Goal: Find specific page/section: Find specific page/section

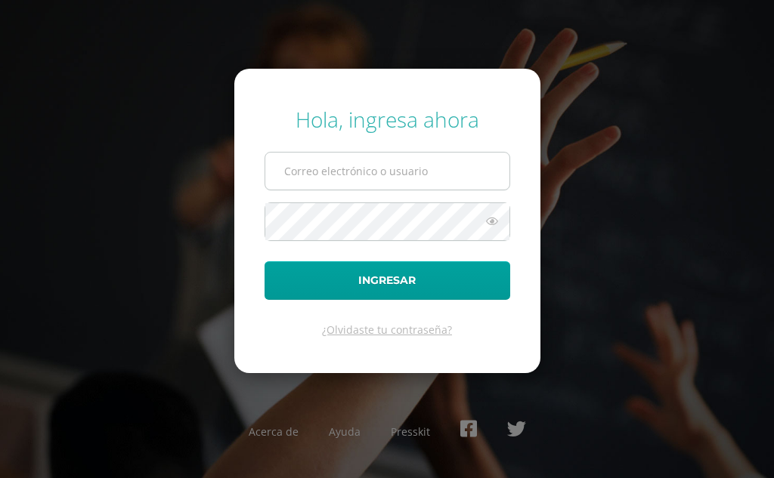
click at [372, 157] on input "text" at bounding box center [387, 171] width 244 height 37
type input "jyoque@donbosco.edu.gt"
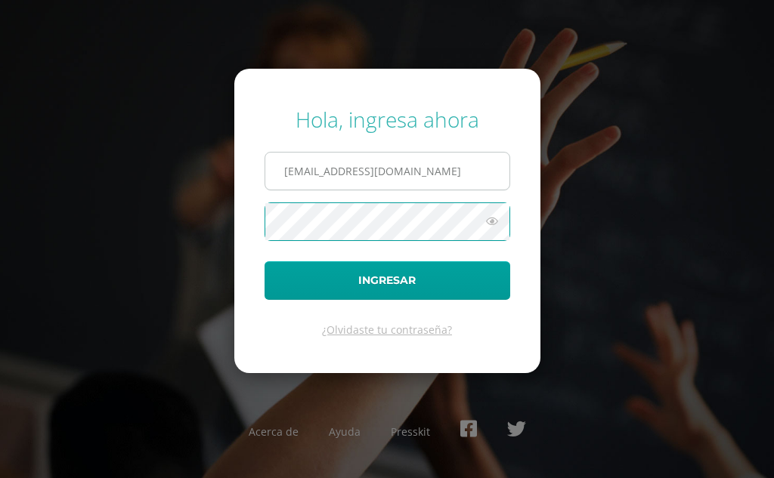
click at [265, 262] on button "Ingresar" at bounding box center [388, 281] width 246 height 39
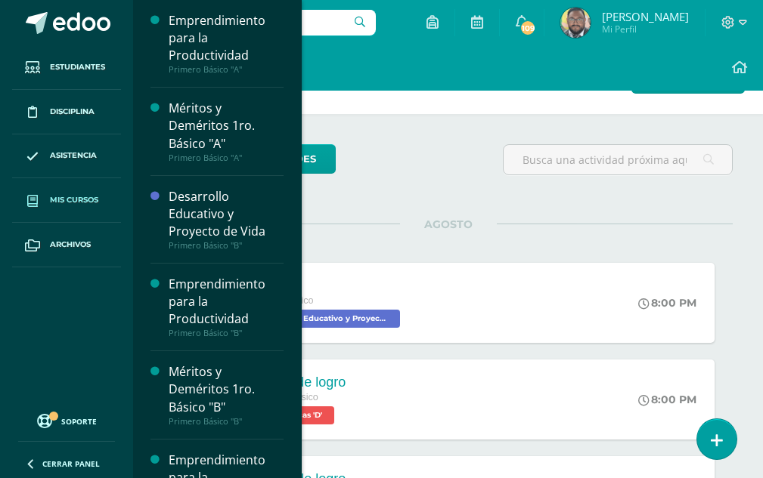
click at [64, 205] on span "Mis cursos" at bounding box center [74, 200] width 48 height 12
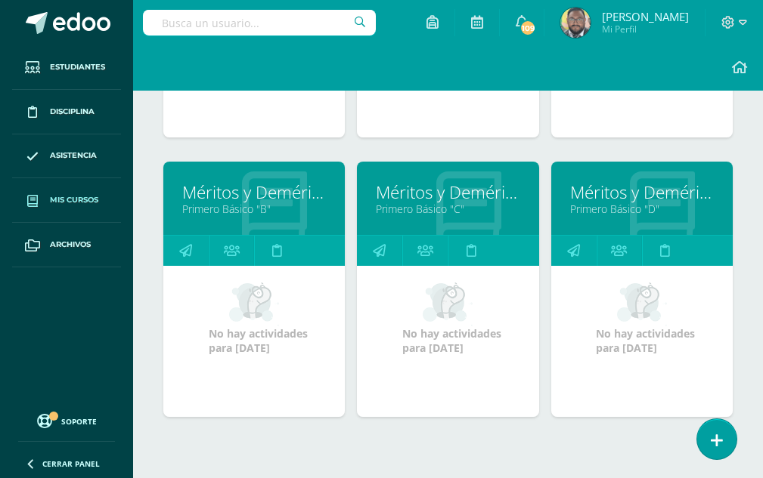
scroll to position [680, 0]
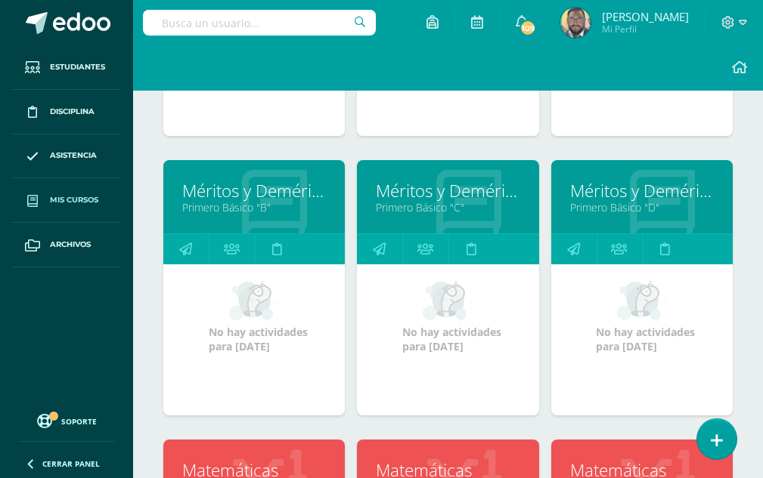
click at [286, 196] on link "Méritos y Deméritos 1ro. Básico "B"" at bounding box center [254, 190] width 144 height 23
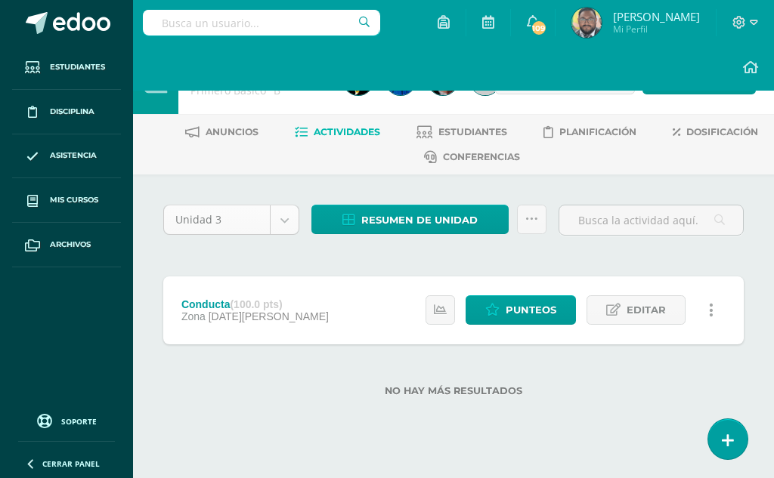
click at [286, 213] on body "Estudiantes Disciplina Asistencia Mis cursos Archivos Soporte Centro de ayuda Ú…" at bounding box center [387, 222] width 774 height 445
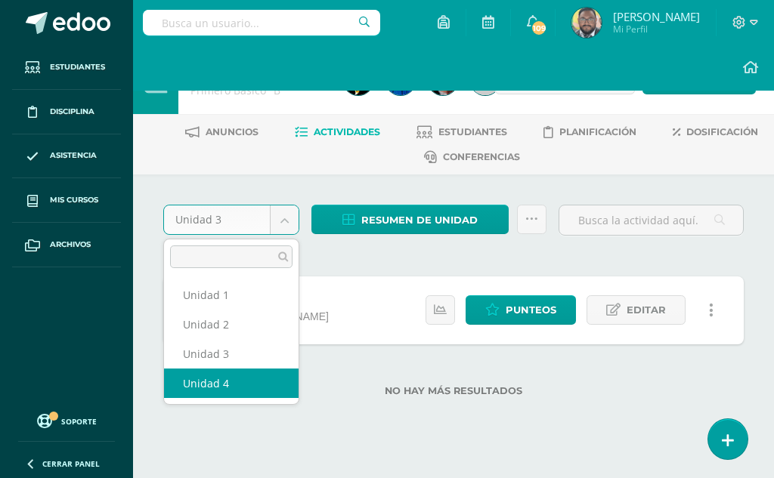
select select "Unidad 4"
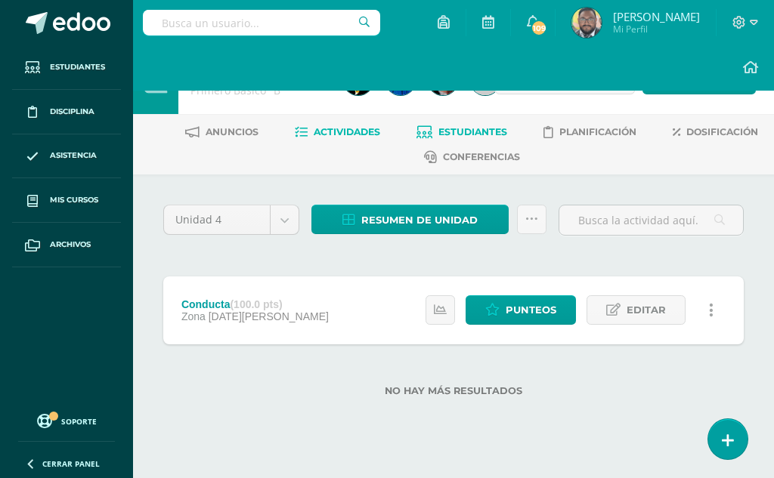
click at [455, 132] on span "Estudiantes" at bounding box center [472, 131] width 69 height 11
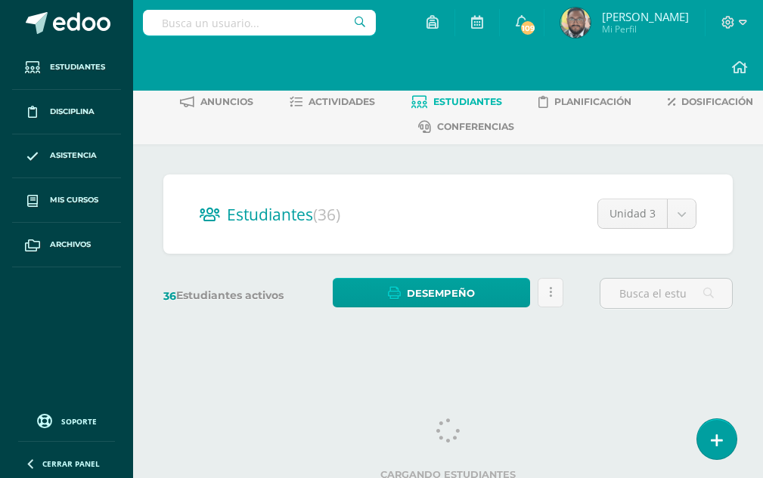
scroll to position [39, 0]
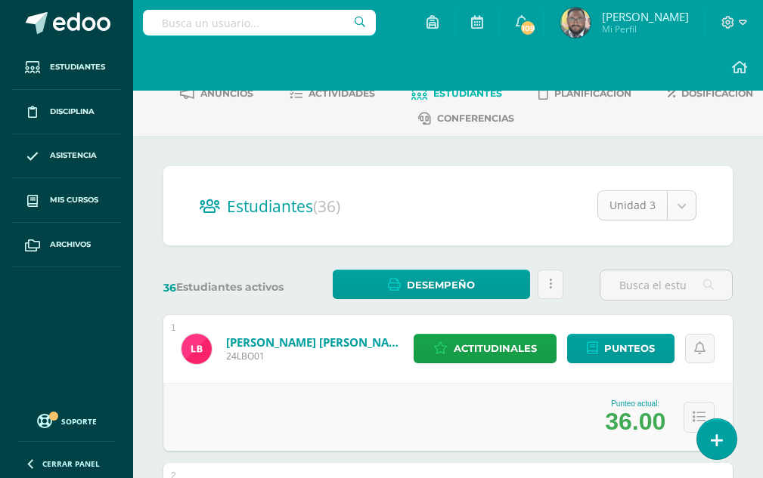
click at [636, 283] on input "text" at bounding box center [666, 285] width 132 height 29
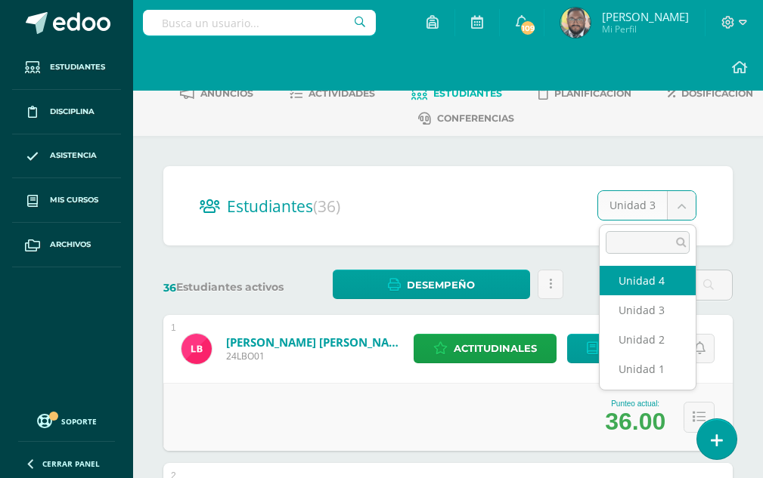
select select "/dashboard/teacher/section/3822/students/?unit=148654"
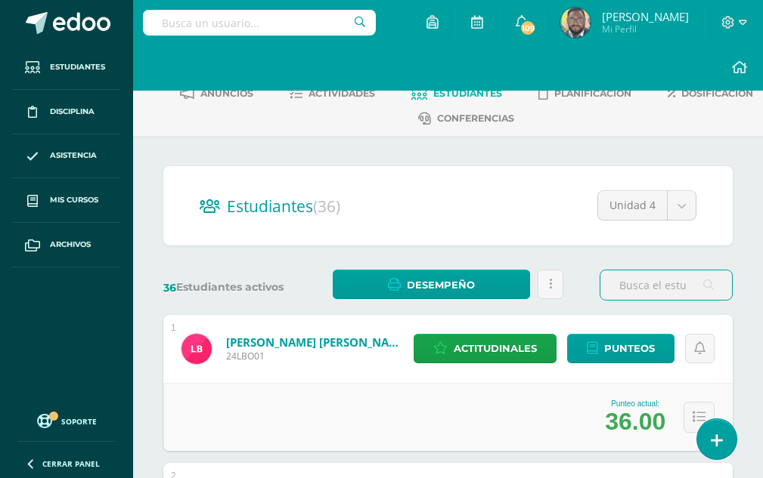
click at [652, 283] on input "text" at bounding box center [666, 285] width 132 height 29
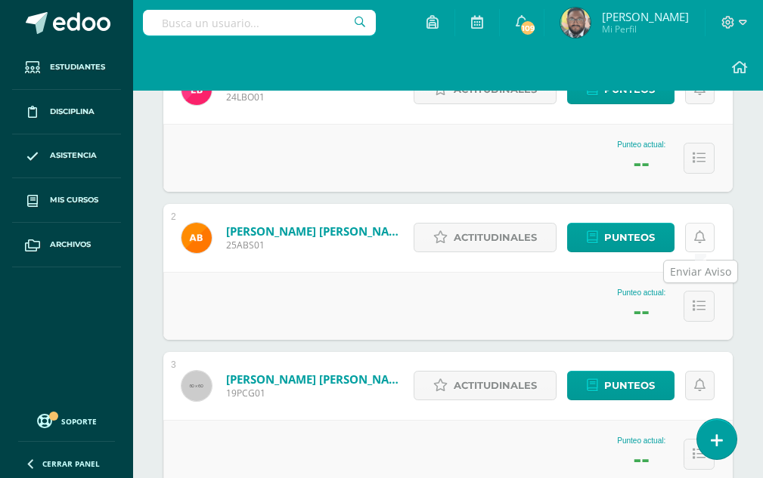
scroll to position [76, 0]
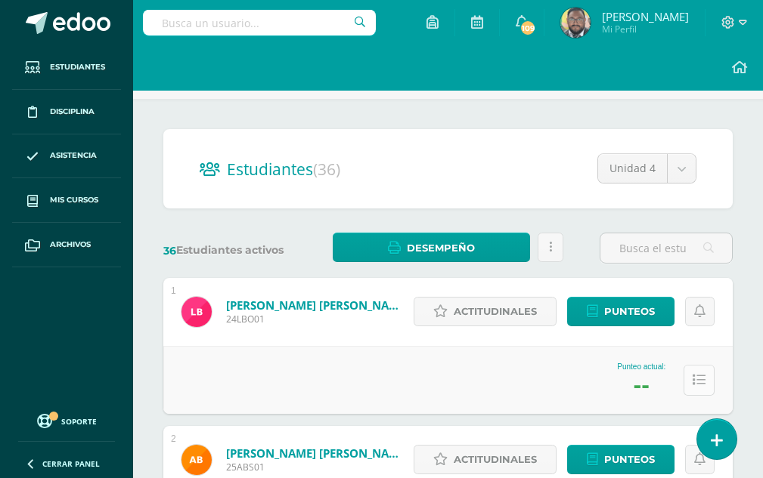
click at [696, 377] on icon at bounding box center [698, 380] width 13 height 13
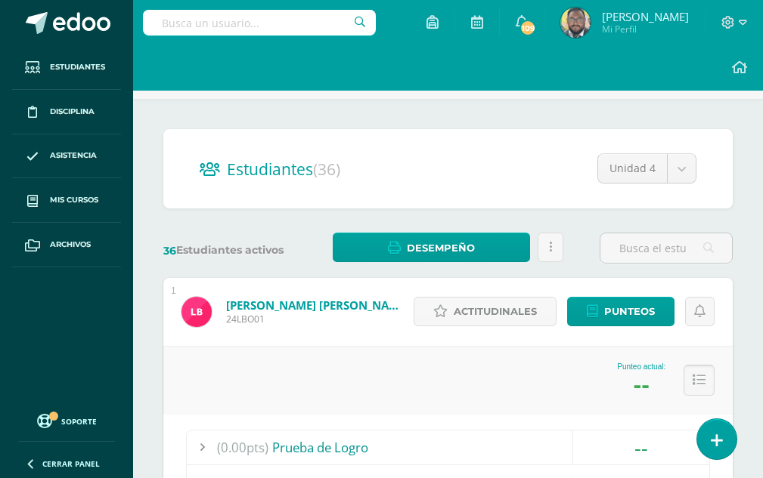
click at [691, 378] on button at bounding box center [698, 380] width 31 height 31
